Goal: Task Accomplishment & Management: Manage account settings

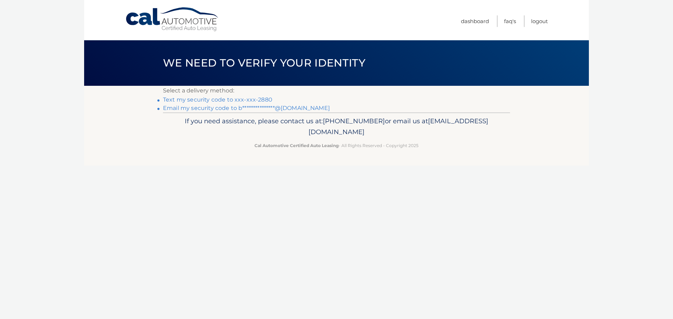
click at [218, 100] on link "Text my security code to xxx-xxx-2880" at bounding box center [217, 99] width 109 height 7
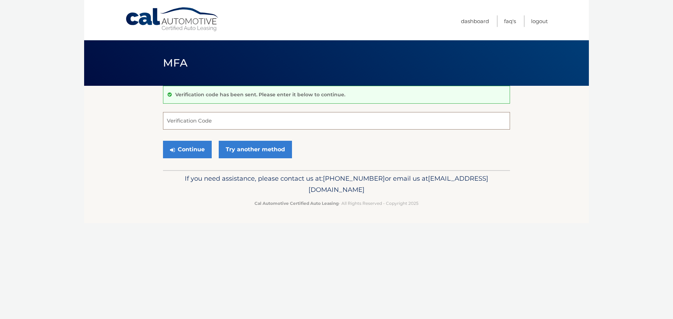
click at [244, 123] on input "Verification Code" at bounding box center [336, 121] width 347 height 18
type input "304276"
click at [199, 153] on button "Continue" at bounding box center [187, 150] width 49 height 18
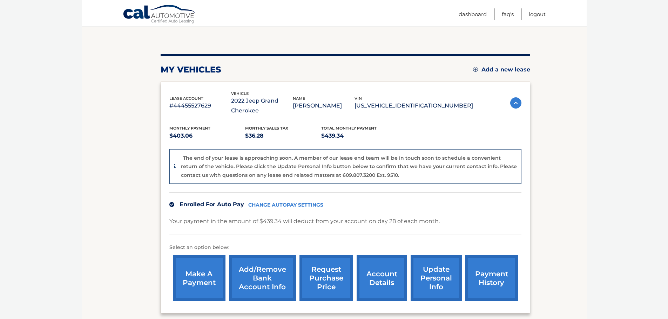
scroll to position [53, 0]
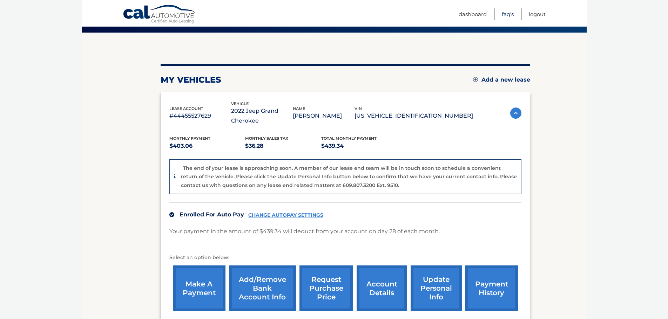
click at [510, 14] on link "FAQ's" at bounding box center [508, 14] width 12 height 12
